Goal: Task Accomplishment & Management: Use online tool/utility

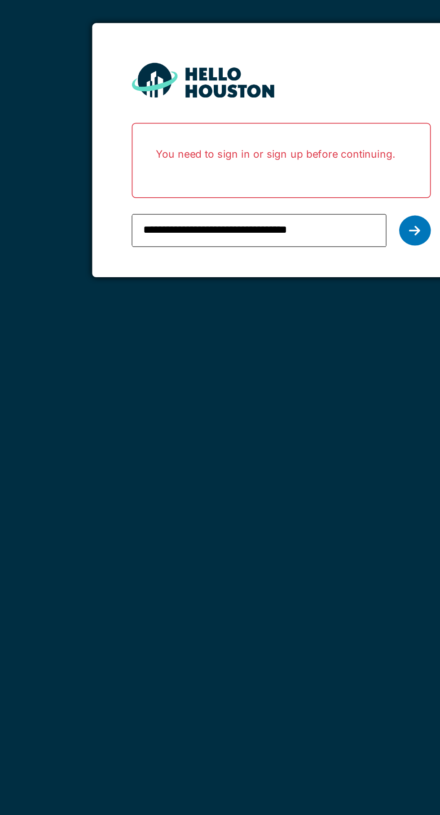
click at [303, 188] on div "**********" at bounding box center [219, 182] width 169 height 26
click at [302, 184] on div at bounding box center [296, 181] width 18 height 17
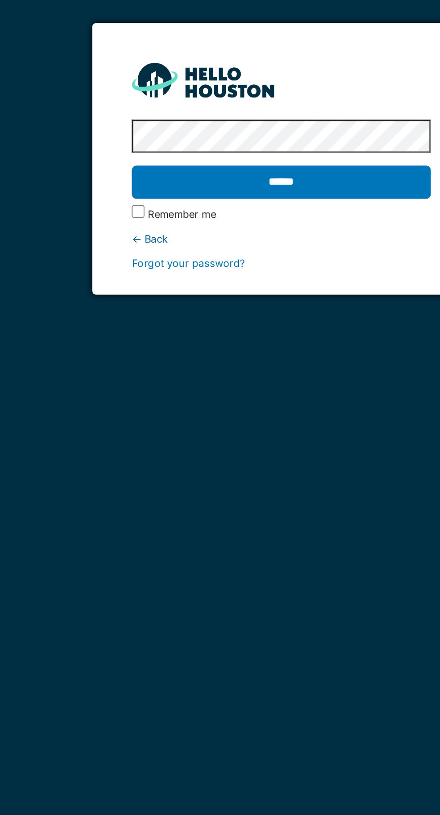
click at [276, 153] on input "******" at bounding box center [219, 154] width 169 height 19
